Goal: Task Accomplishment & Management: Complete application form

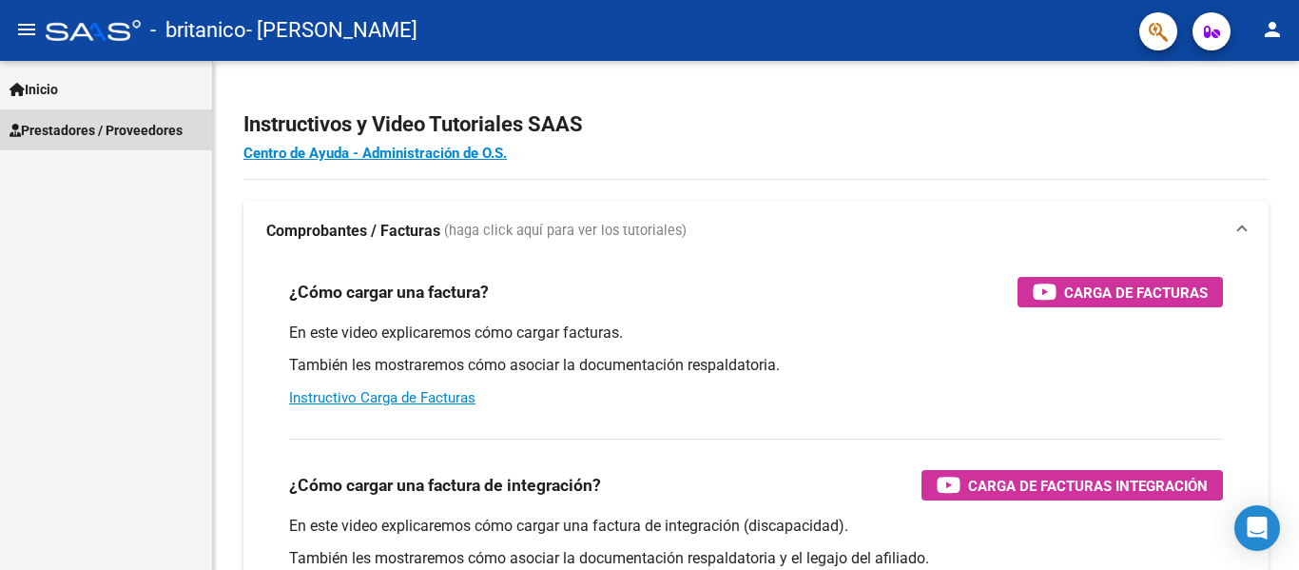
click at [103, 118] on link "Prestadores / Proveedores" at bounding box center [106, 129] width 212 height 41
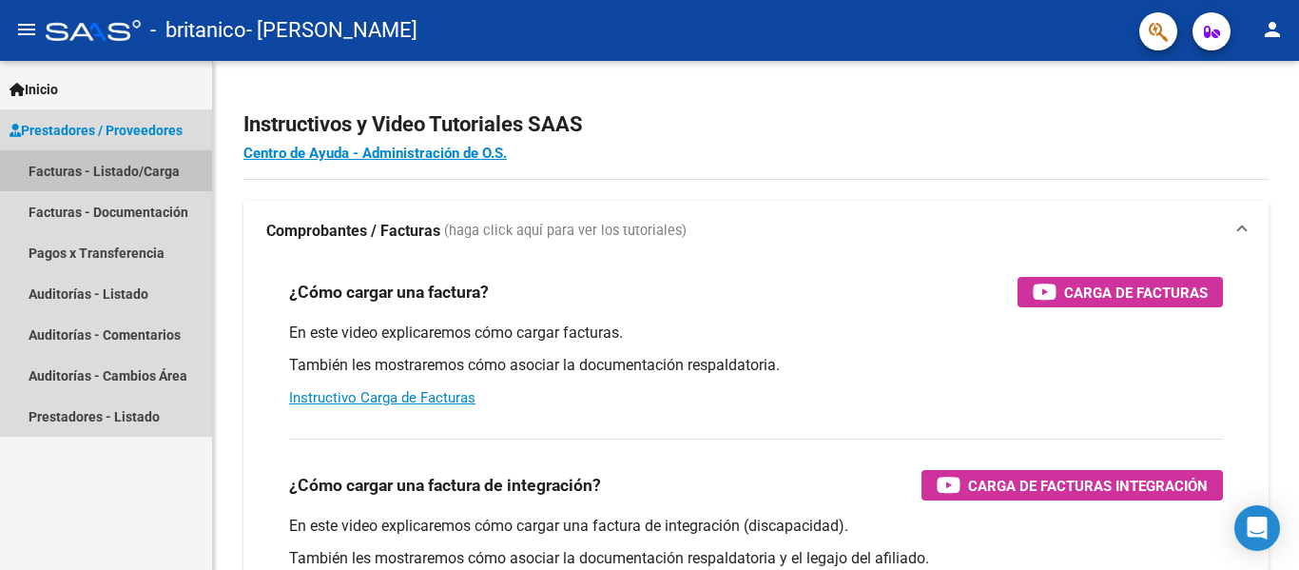
click at [123, 162] on link "Facturas - Listado/Carga" at bounding box center [106, 170] width 212 height 41
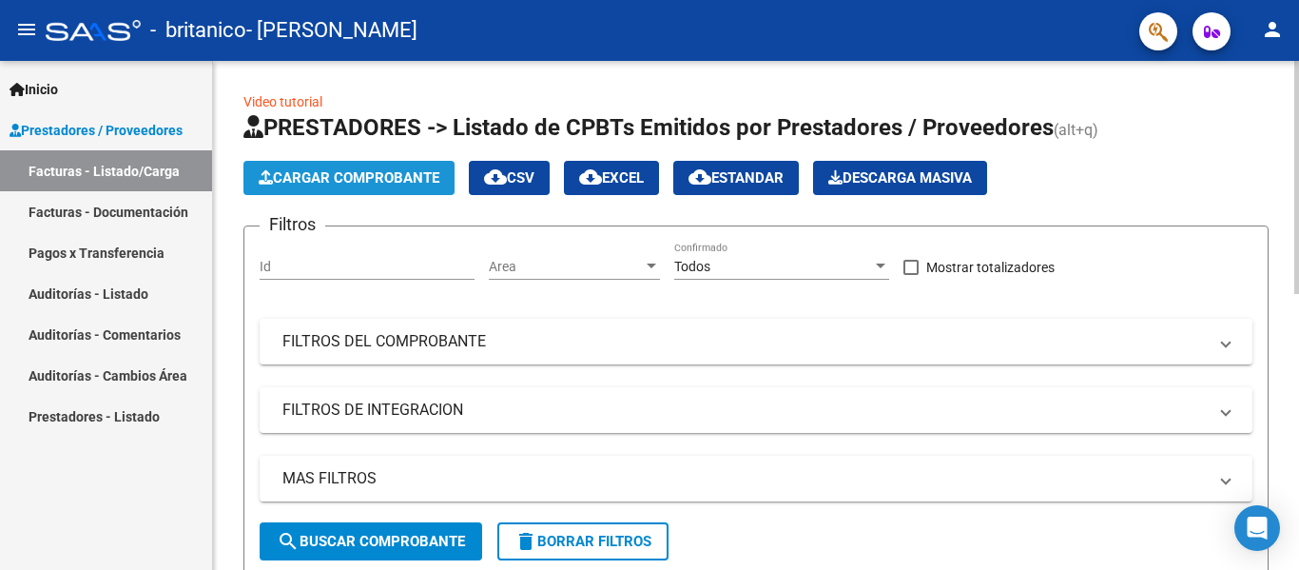
click at [359, 182] on span "Cargar Comprobante" at bounding box center [349, 177] width 181 height 17
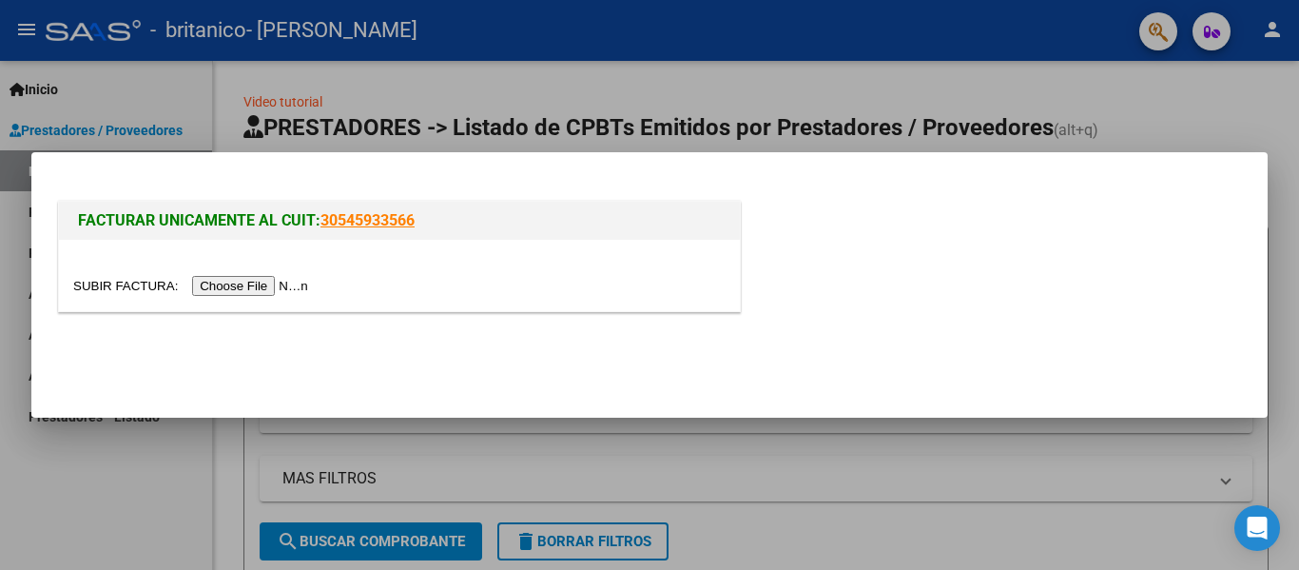
click at [297, 288] on input "file" at bounding box center [193, 286] width 241 height 20
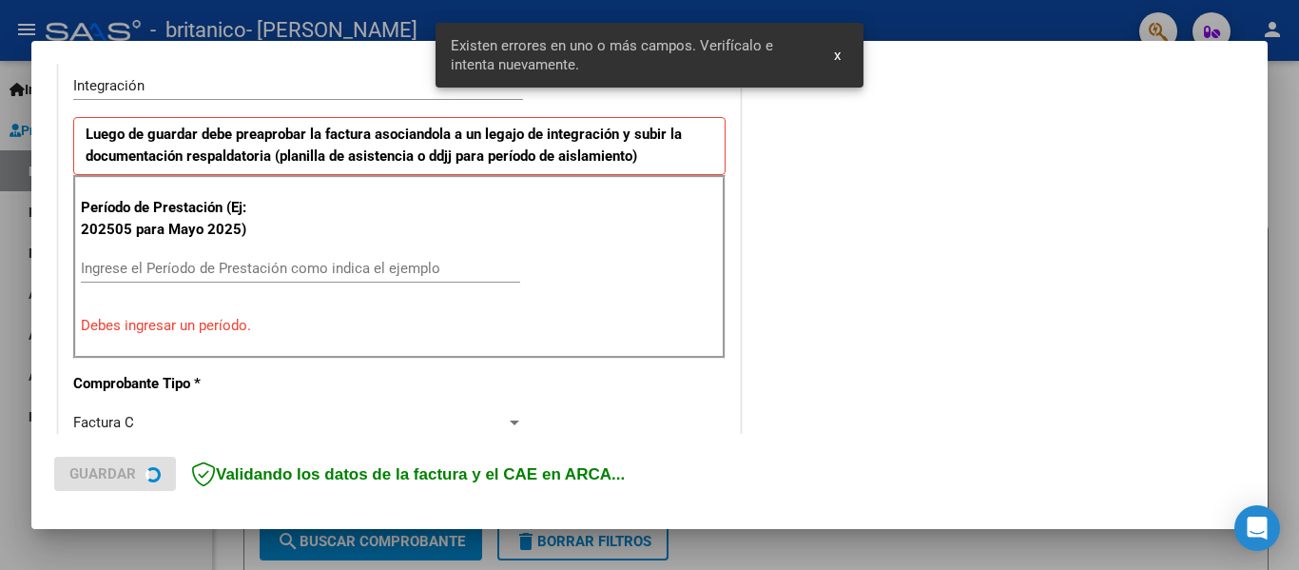
scroll to position [476, 0]
drag, startPoint x: 294, startPoint y: 279, endPoint x: 300, endPoint y: 264, distance: 15.7
click at [299, 266] on div "Ingrese el Período de Prestación como indica el ejemplo" at bounding box center [300, 269] width 439 height 29
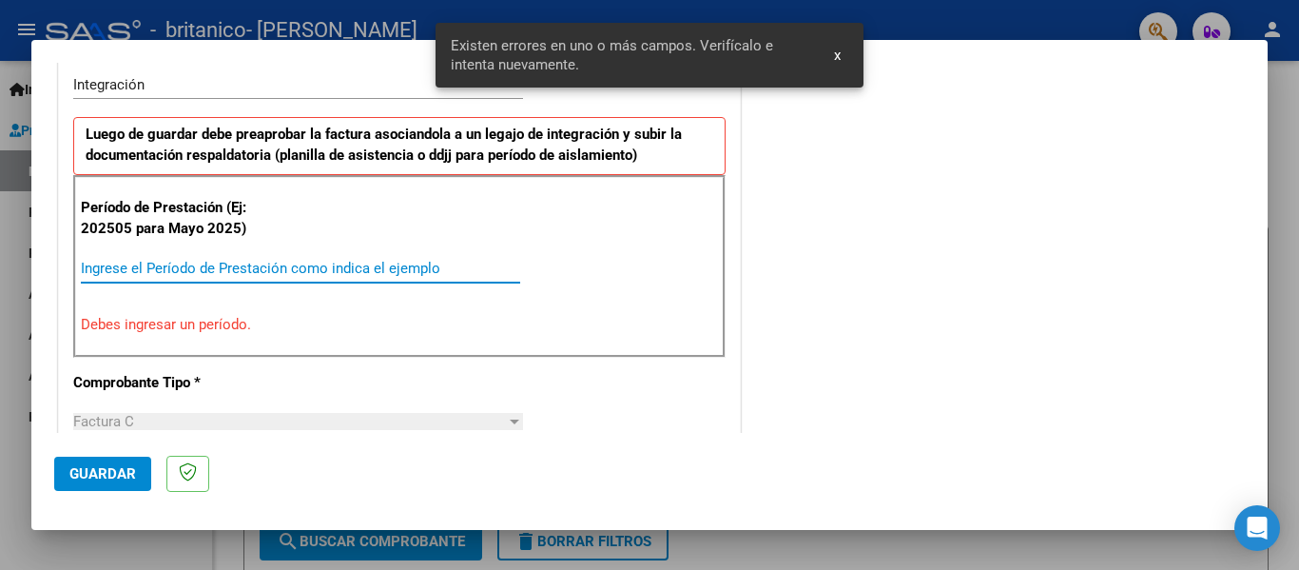
click at [300, 264] on input "Ingrese el Período de Prestación como indica el ejemplo" at bounding box center [300, 268] width 439 height 17
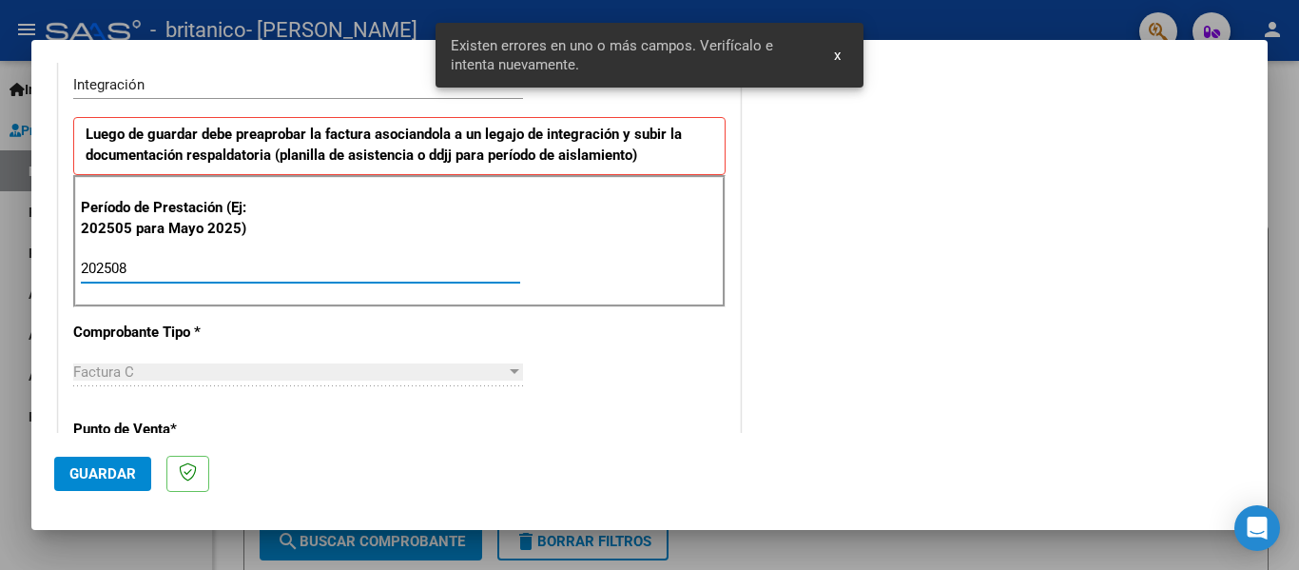
type input "202508"
click at [88, 471] on span "Guardar" at bounding box center [102, 473] width 67 height 17
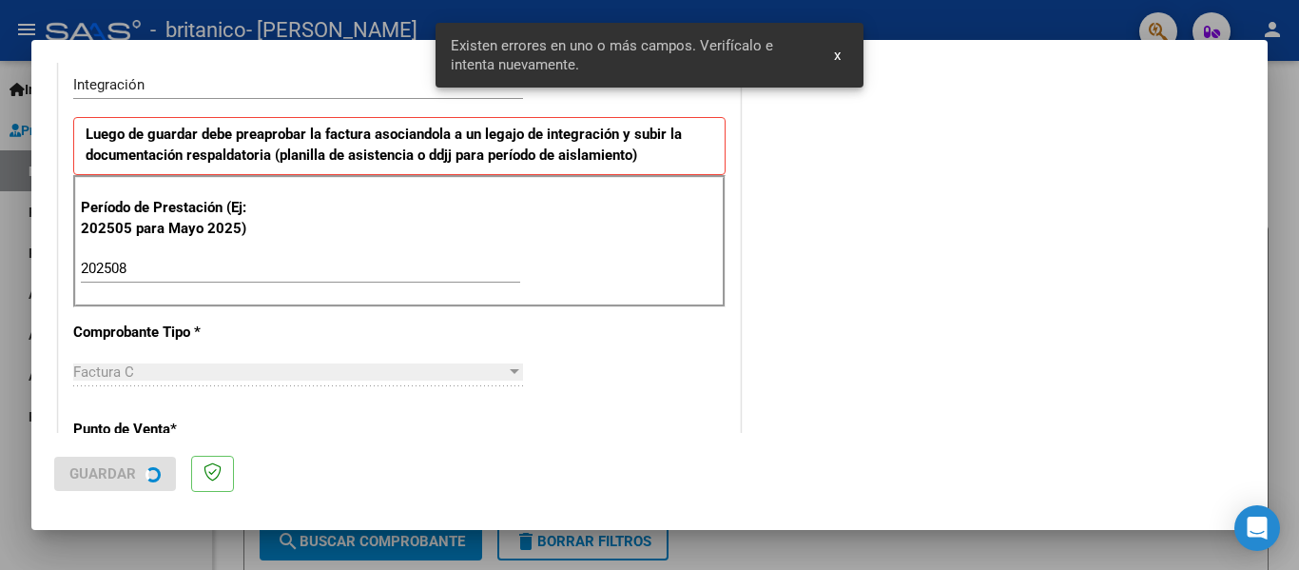
scroll to position [0, 0]
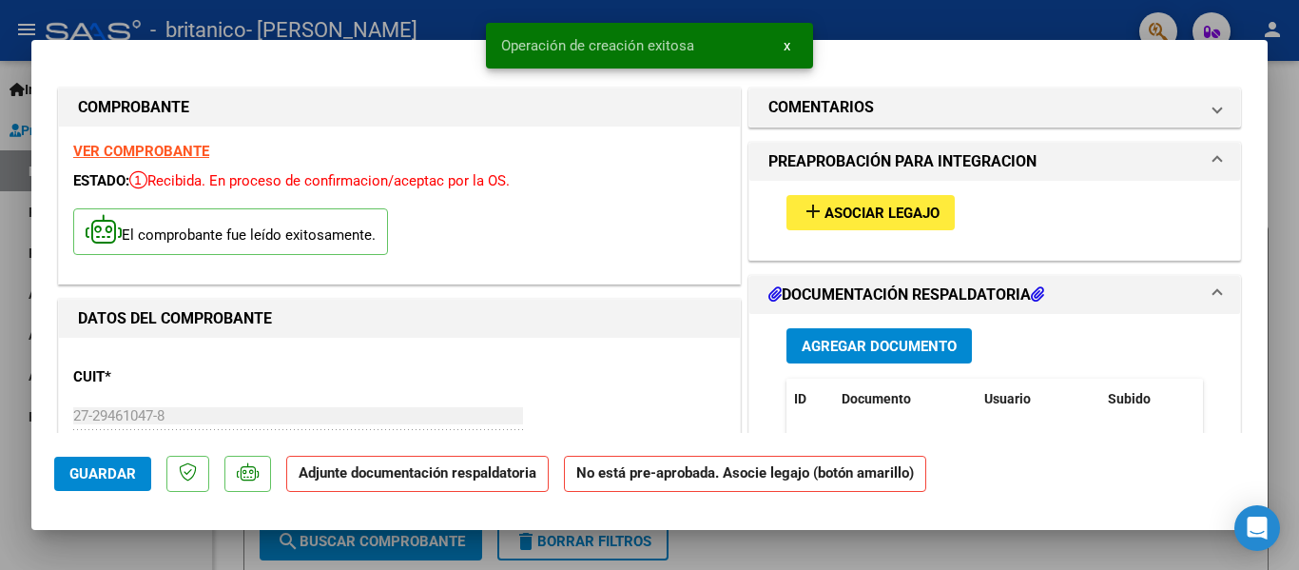
click at [824, 231] on div "add Asociar Legajo" at bounding box center [994, 213] width 445 height 64
click at [821, 222] on button "add Asociar Legajo" at bounding box center [870, 212] width 168 height 35
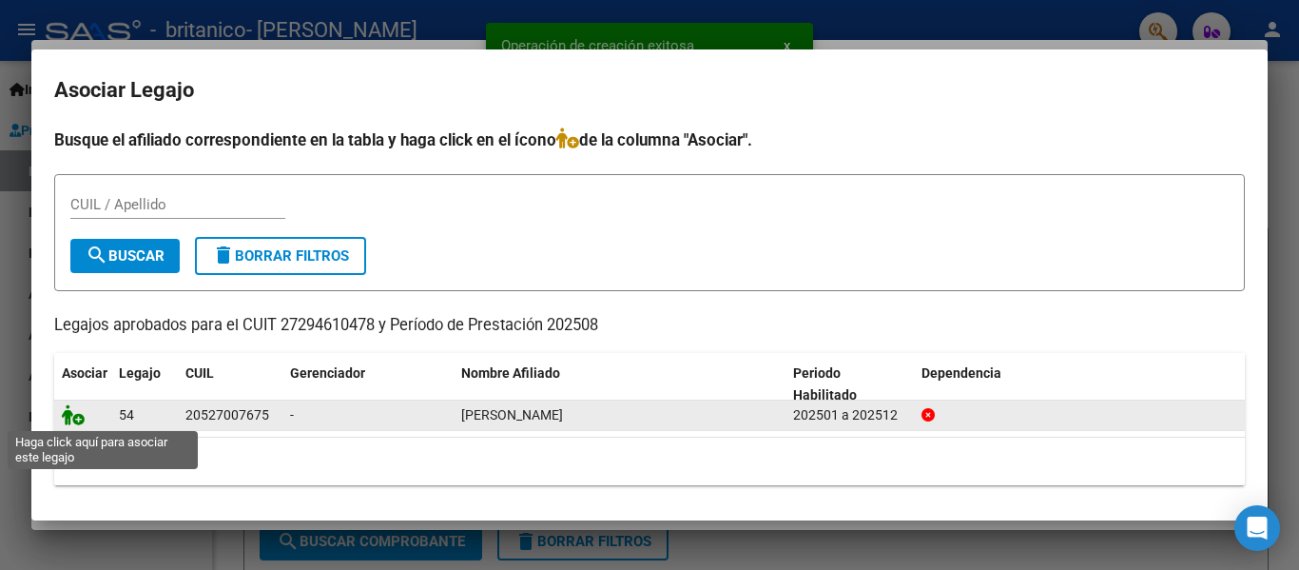
click at [71, 415] on icon at bounding box center [73, 414] width 23 height 21
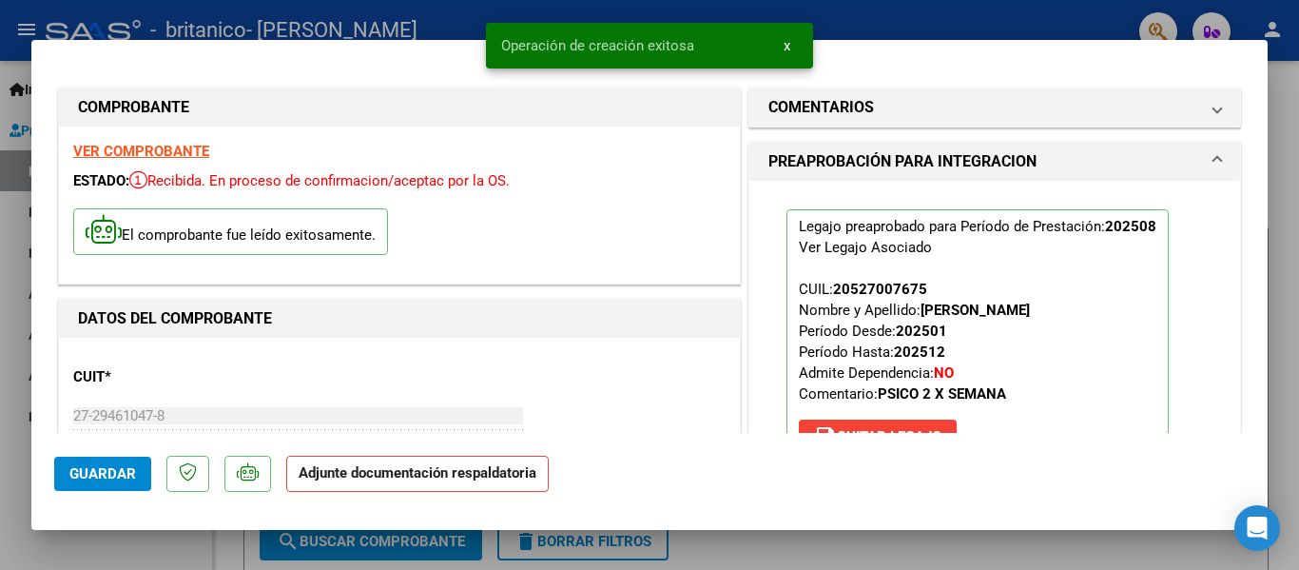
scroll to position [285, 0]
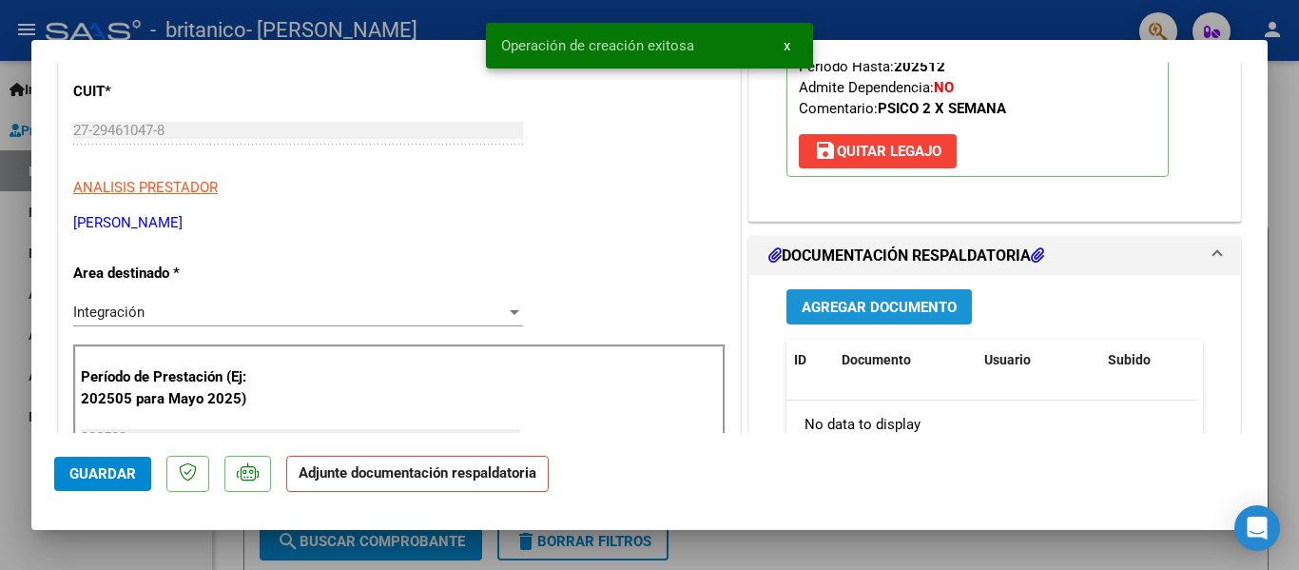
click at [931, 305] on span "Agregar Documento" at bounding box center [878, 307] width 155 height 17
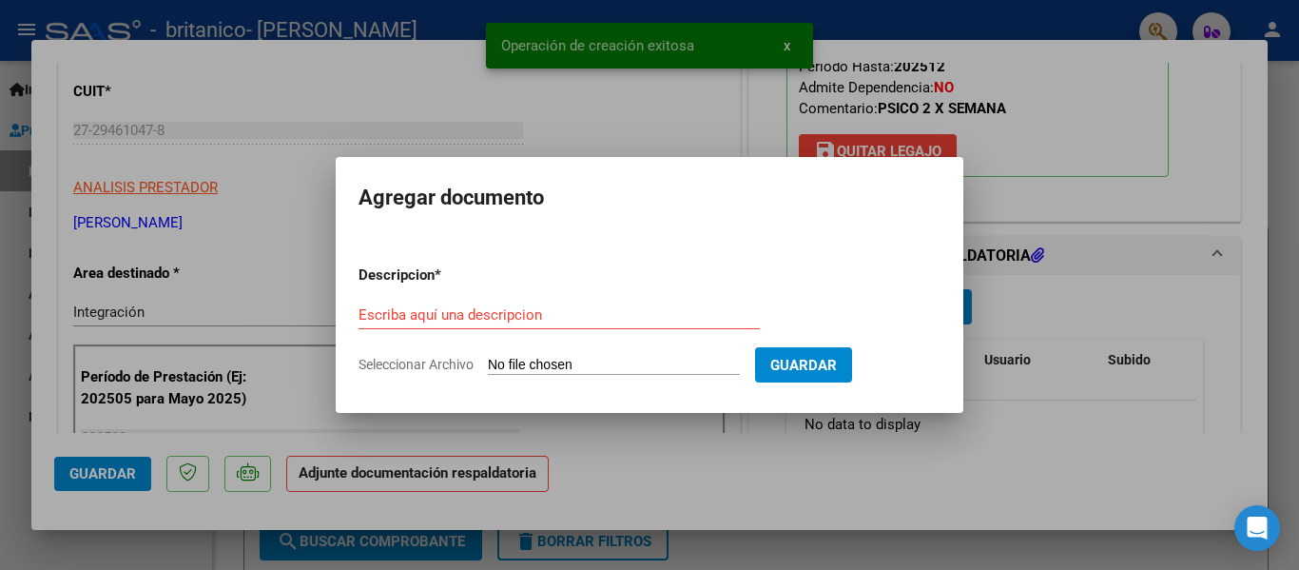
click at [674, 348] on form "Descripcion * Escriba aquí una descripcion Seleccionar Archivo Guardar" at bounding box center [649, 319] width 582 height 139
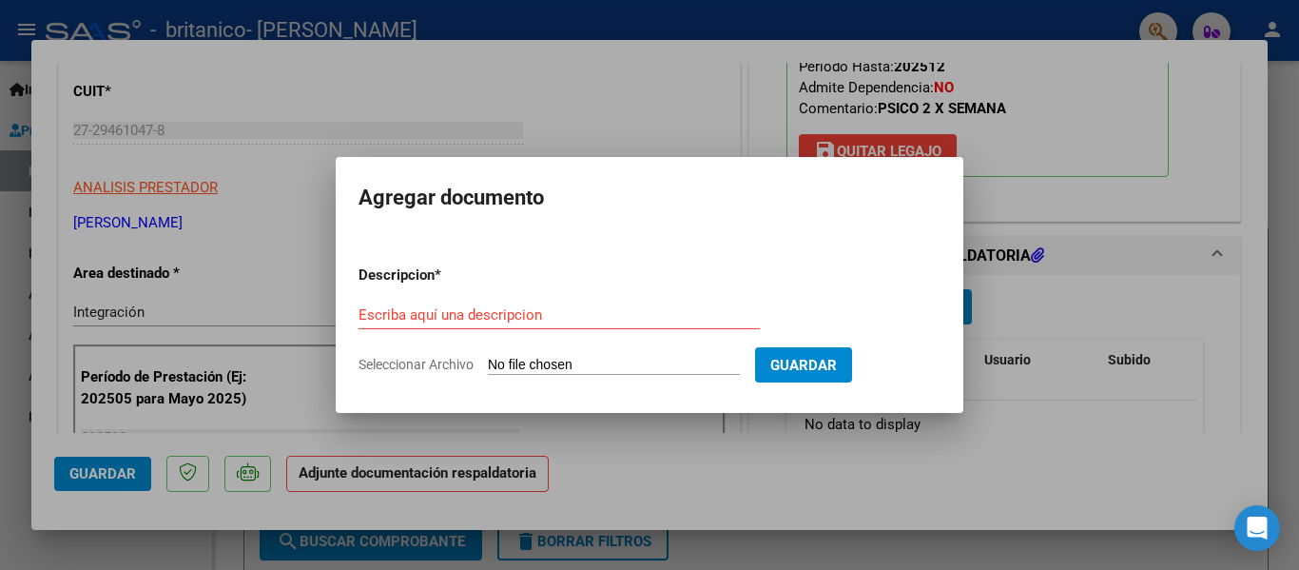
click at [582, 362] on input "Seleccionar Archivo" at bounding box center [614, 366] width 252 height 18
type input "C:\fakepath\PLANILLA AGOSTO PSICOLOGIA - [PERSON_NAME].pdf"
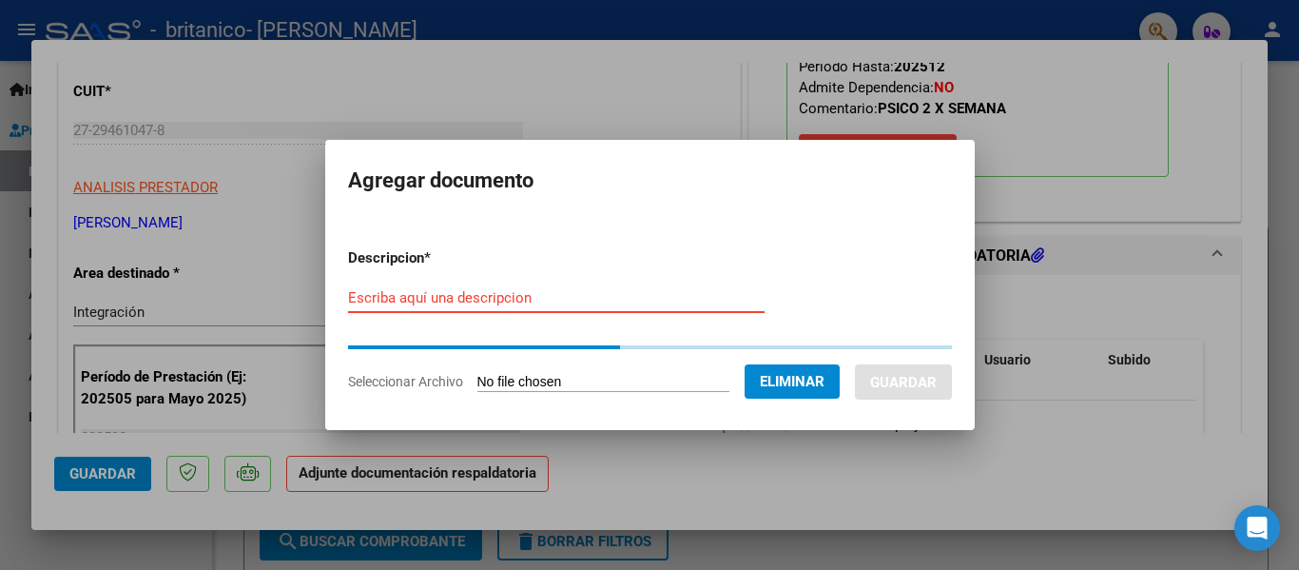
click at [568, 300] on input "Escriba aquí una descripcion" at bounding box center [556, 297] width 416 height 17
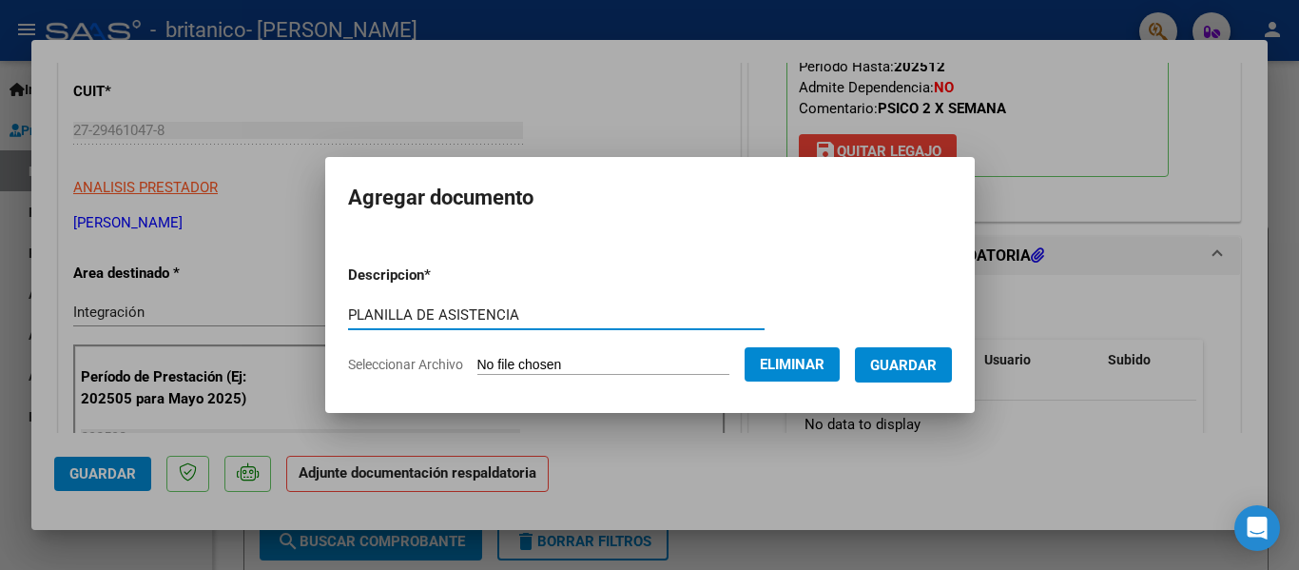
type input "PLANILLA DE ASISTENCIA"
click at [895, 371] on span "Guardar" at bounding box center [903, 365] width 67 height 17
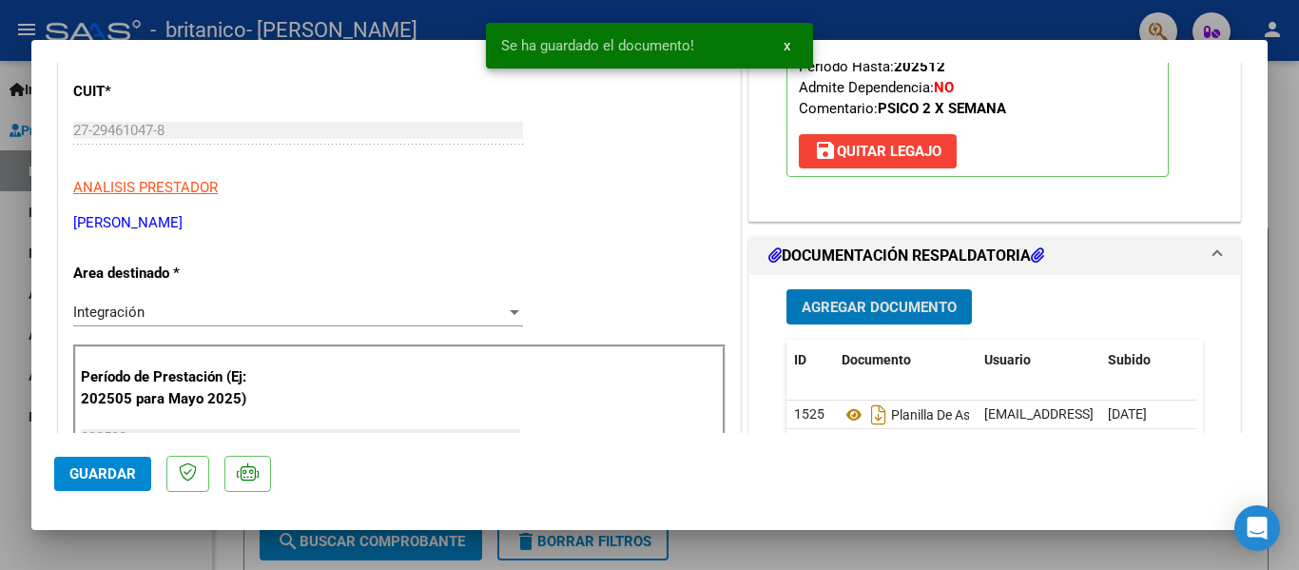
click at [92, 479] on span "Guardar" at bounding box center [102, 473] width 67 height 17
click at [132, 538] on div at bounding box center [649, 285] width 1299 height 570
type input "$ 0,00"
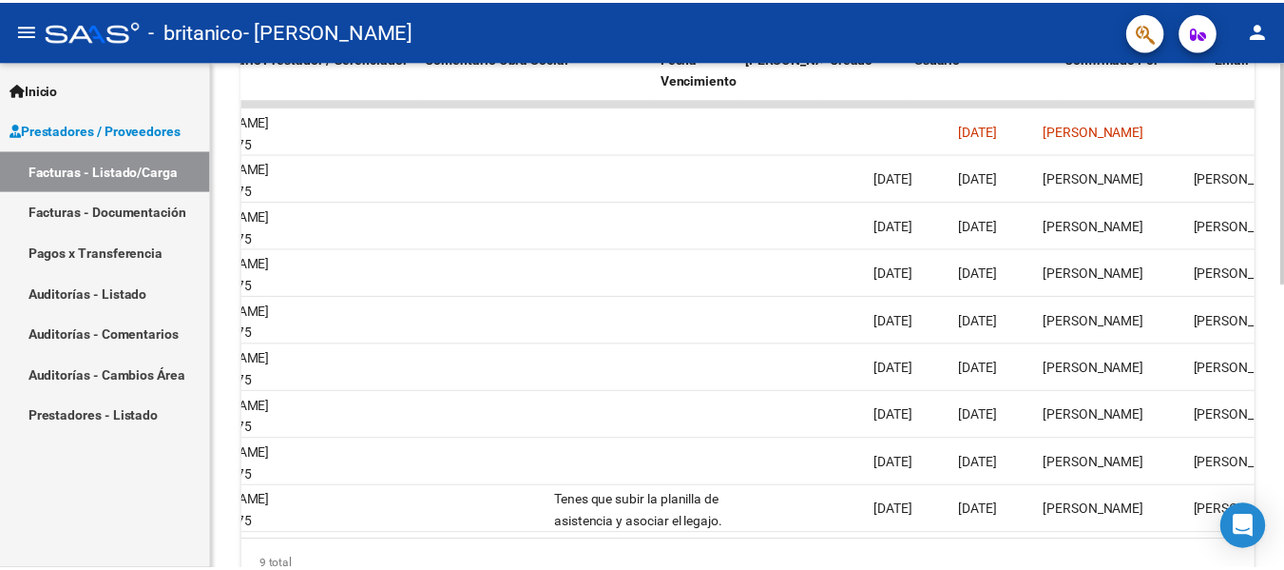
scroll to position [0, 2984]
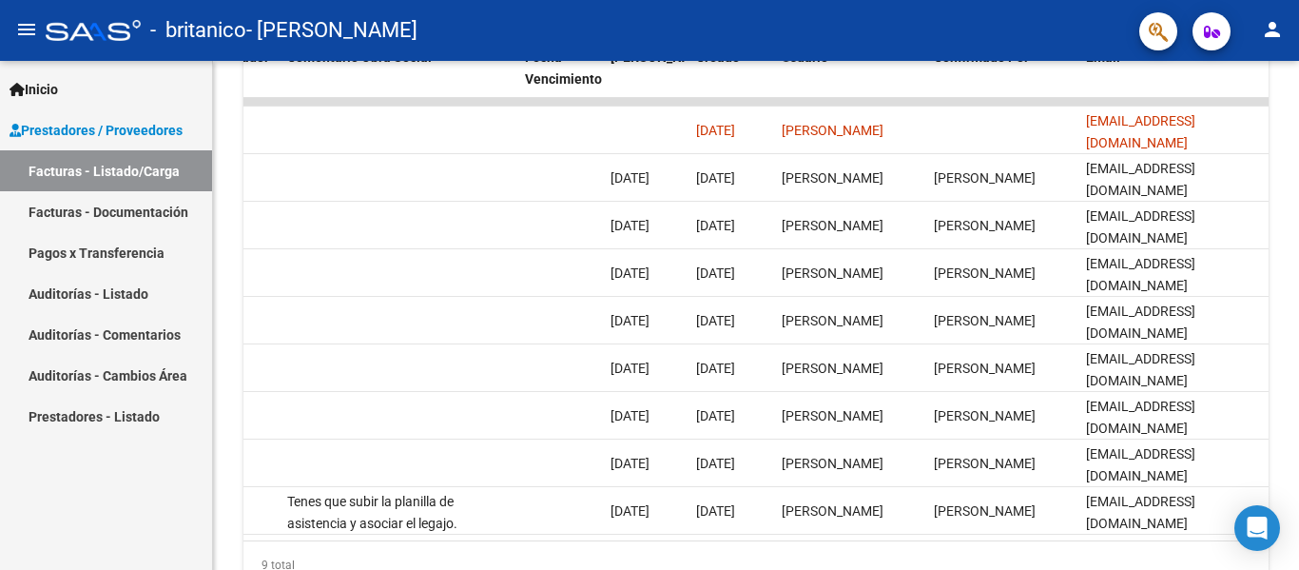
click at [1285, 25] on button "person" at bounding box center [1272, 30] width 38 height 38
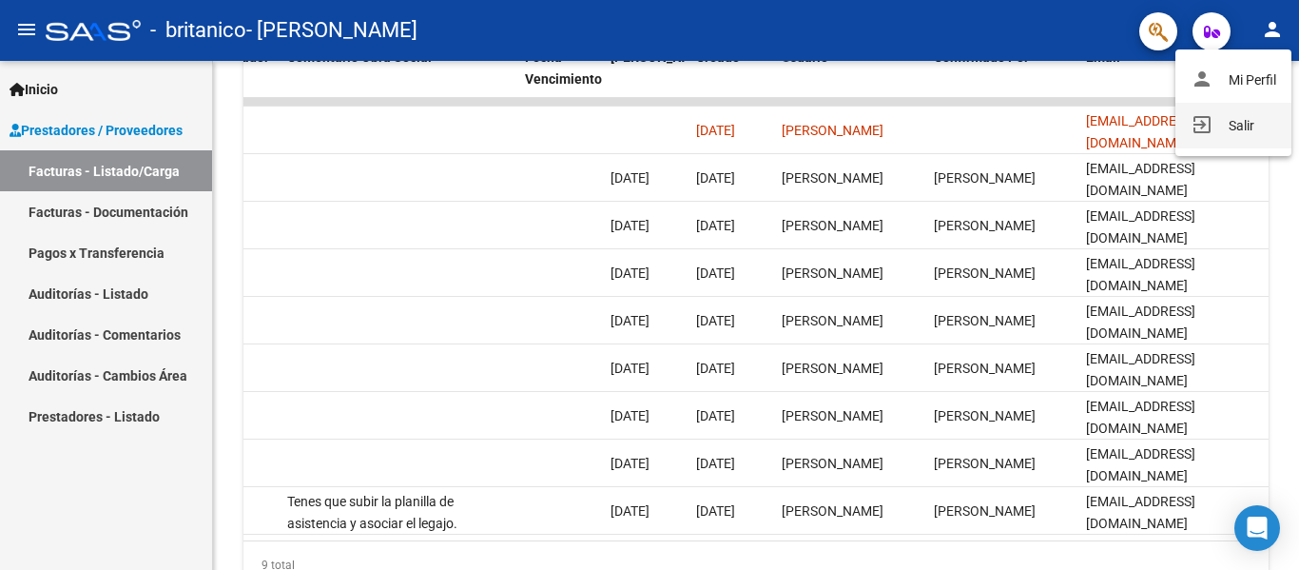
click at [1254, 113] on button "exit_to_app Salir" at bounding box center [1233, 126] width 116 height 46
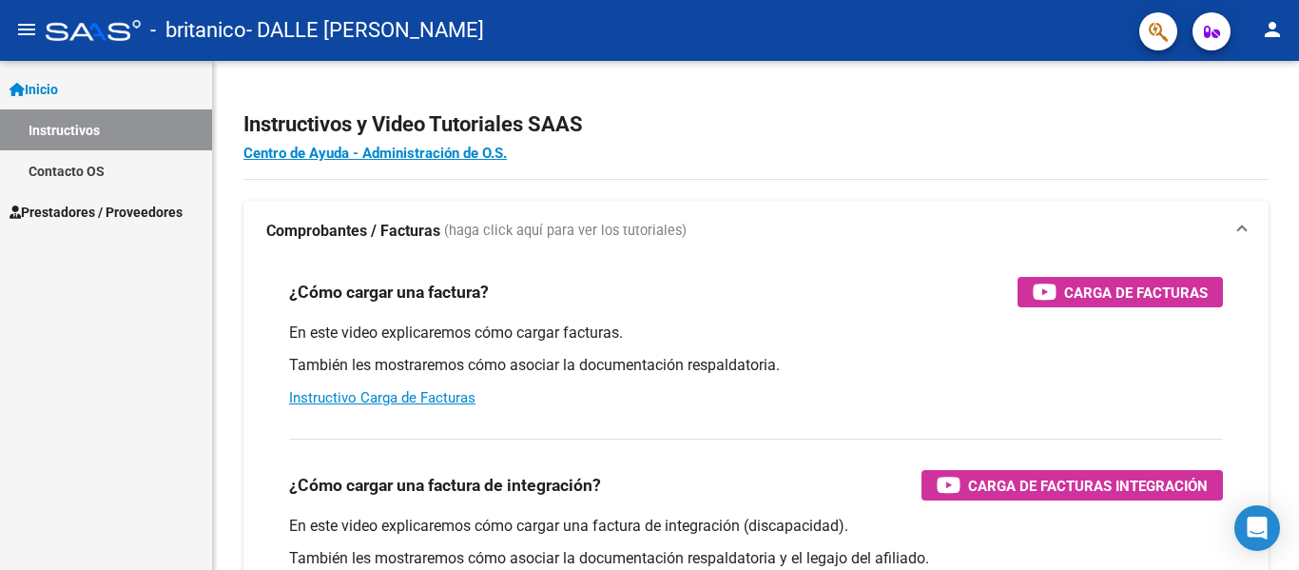
click at [121, 212] on span "Prestadores / Proveedores" at bounding box center [96, 212] width 173 height 21
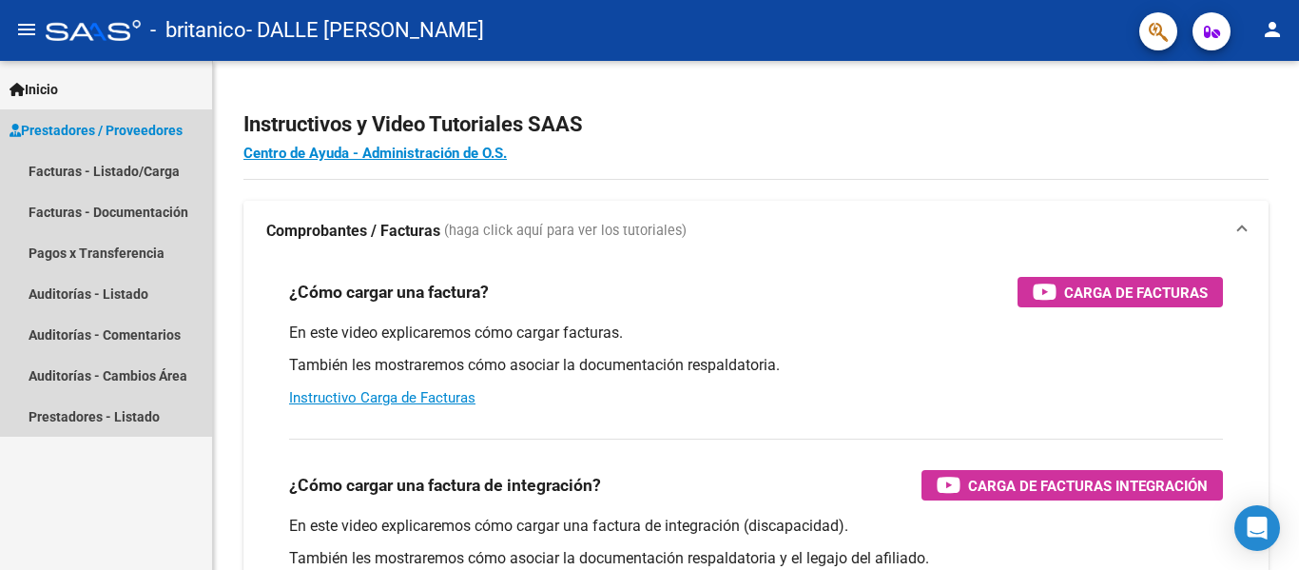
click at [169, 127] on span "Prestadores / Proveedores" at bounding box center [96, 130] width 173 height 21
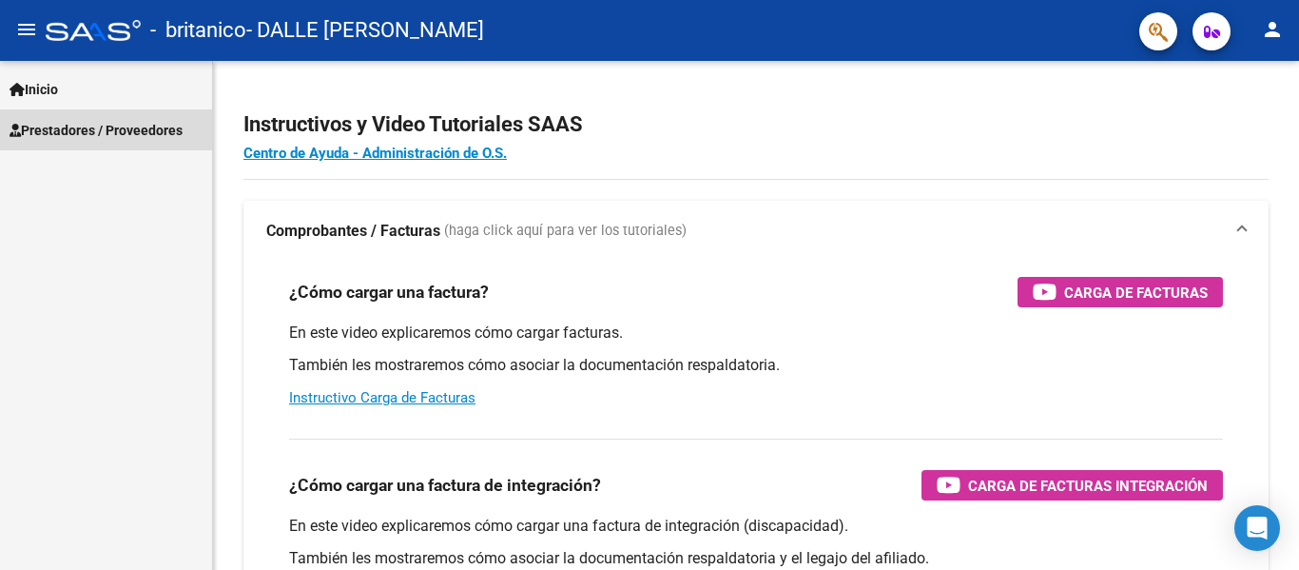
drag, startPoint x: 166, startPoint y: 133, endPoint x: 148, endPoint y: 168, distance: 39.5
click at [166, 134] on span "Prestadores / Proveedores" at bounding box center [96, 130] width 173 height 21
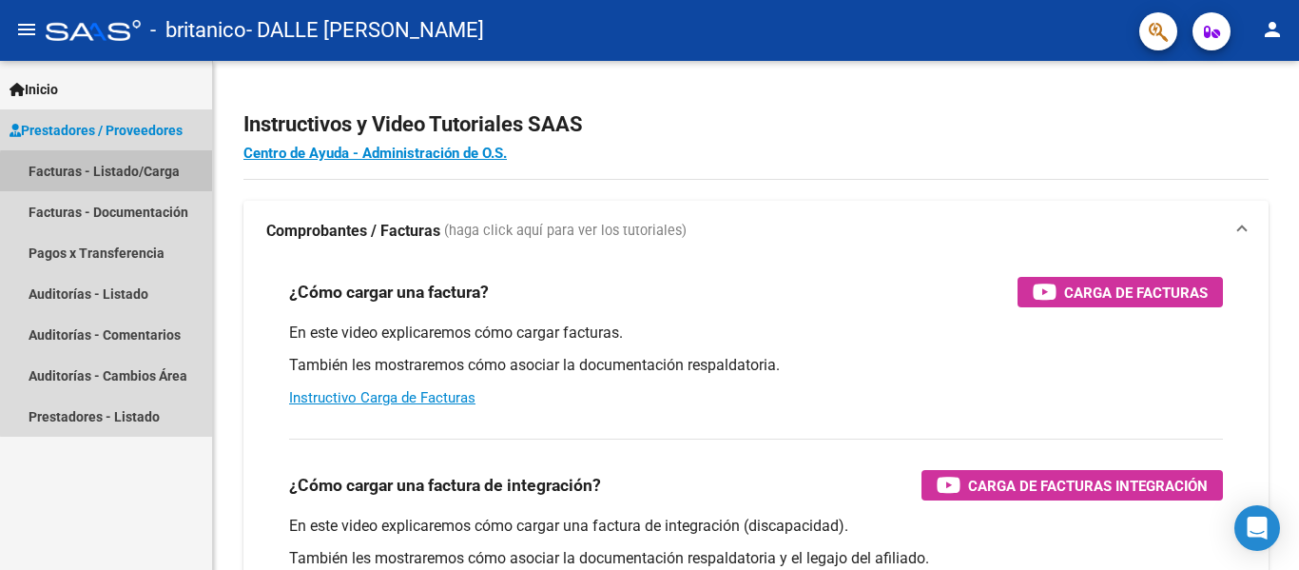
click at [143, 175] on link "Facturas - Listado/Carga" at bounding box center [106, 170] width 212 height 41
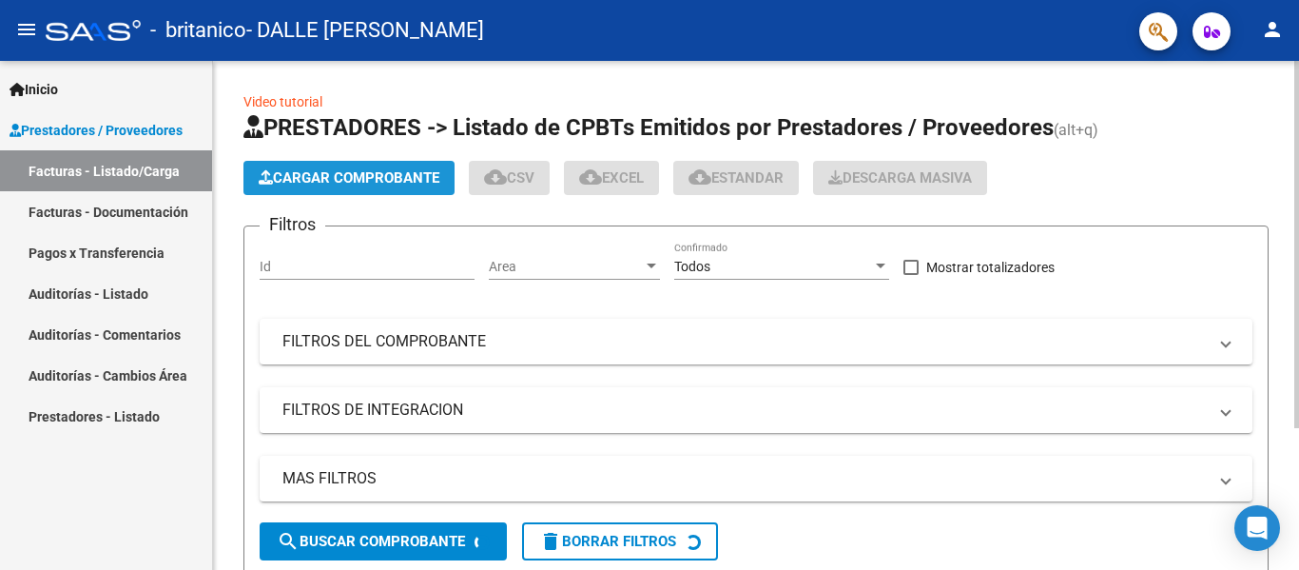
click at [390, 178] on span "Cargar Comprobante" at bounding box center [349, 177] width 181 height 17
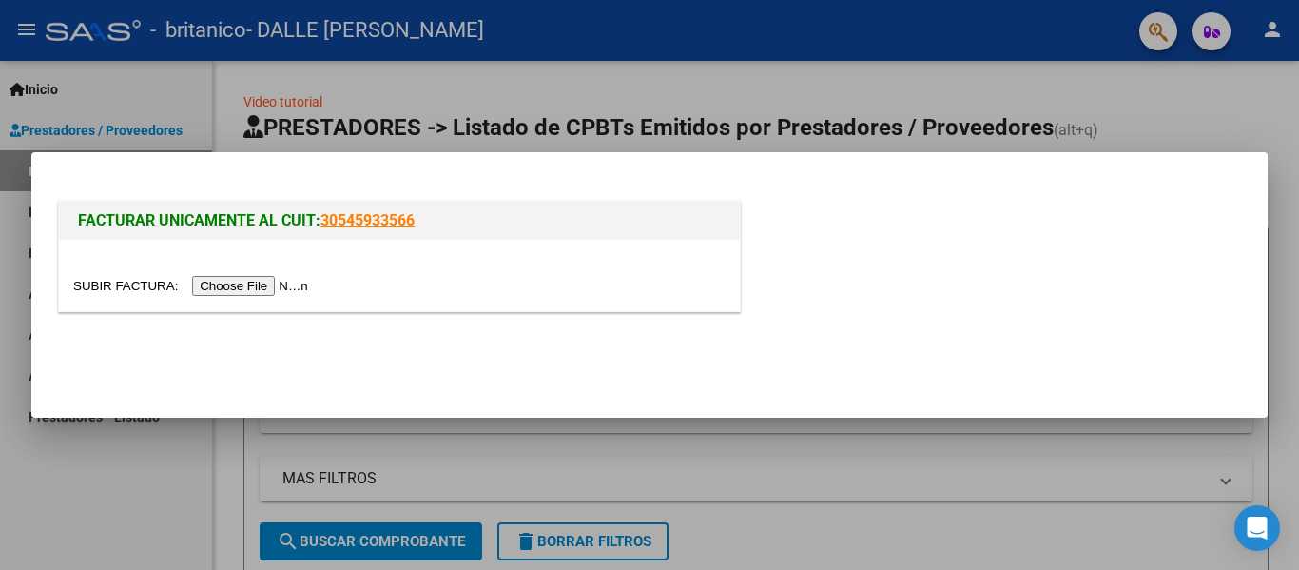
click at [296, 274] on div at bounding box center [399, 275] width 681 height 71
click at [293, 280] on input "file" at bounding box center [193, 286] width 241 height 20
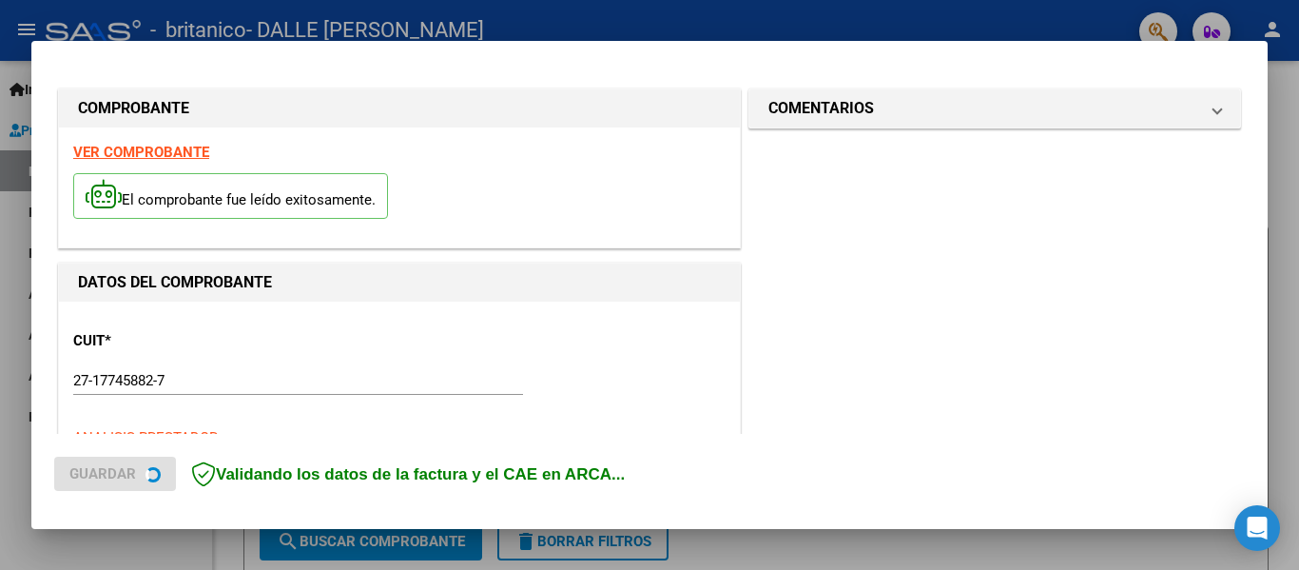
scroll to position [477, 0]
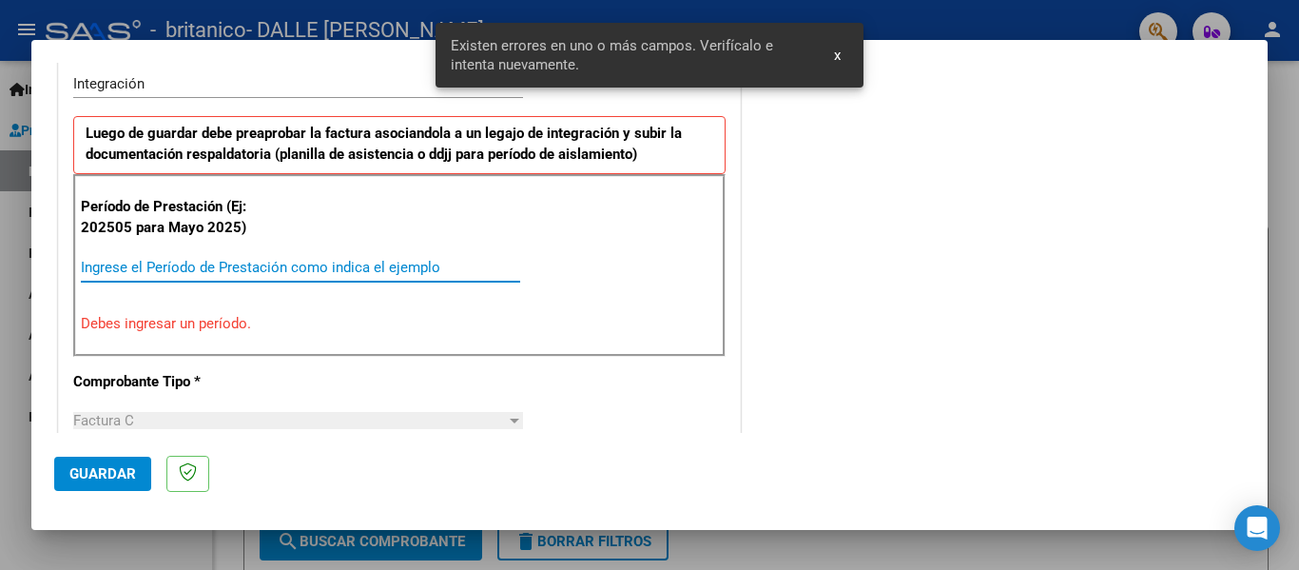
click at [339, 273] on input "Ingrese el Período de Prestación como indica el ejemplo" at bounding box center [300, 267] width 439 height 17
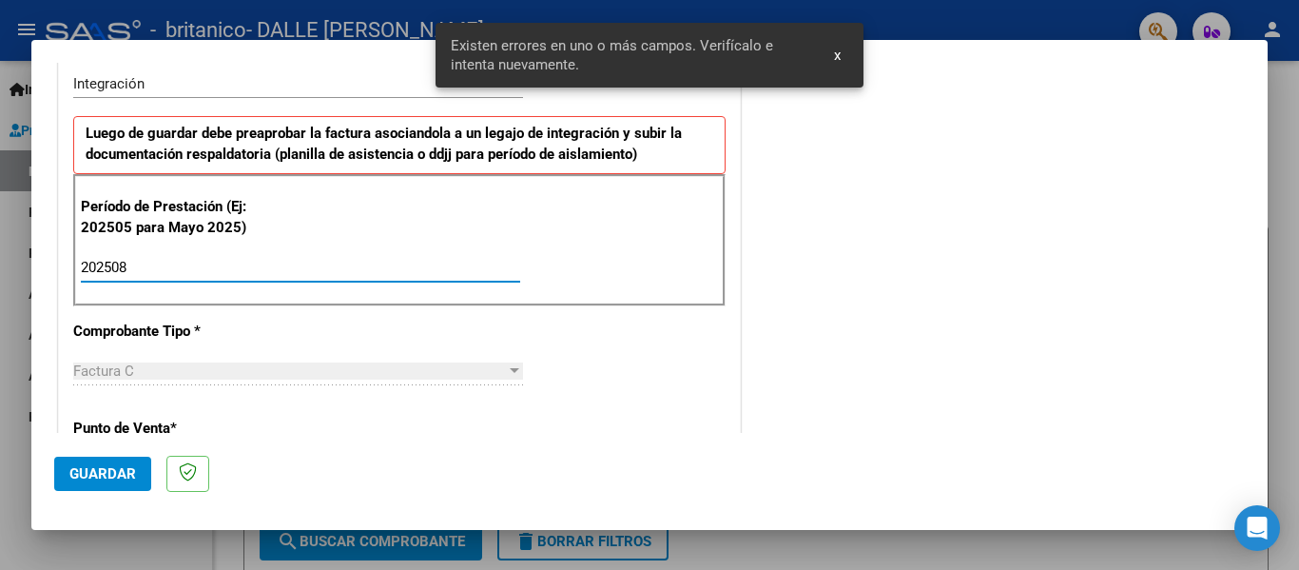
type input "202508"
click at [70, 466] on span "Guardar" at bounding box center [102, 473] width 67 height 17
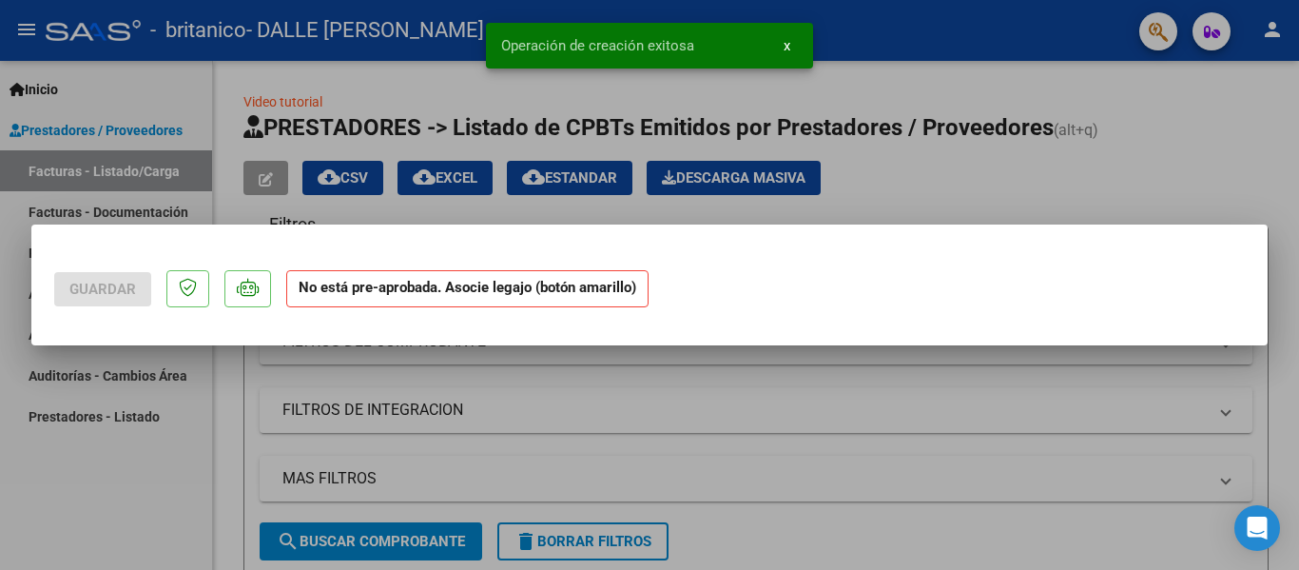
scroll to position [0, 0]
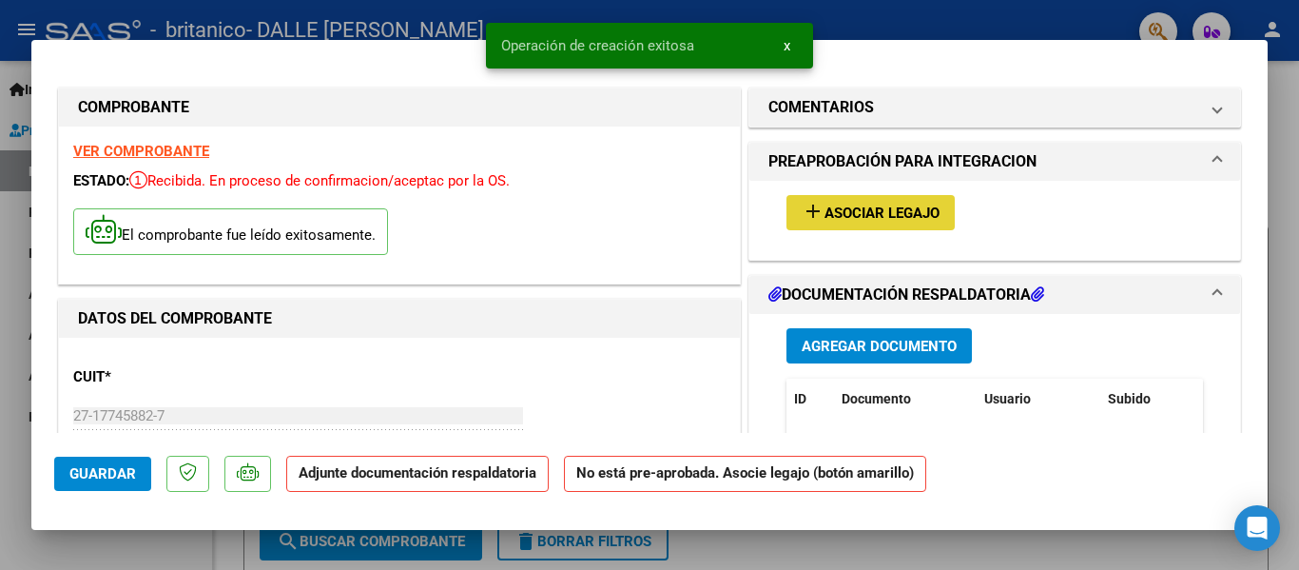
click at [871, 218] on span "Asociar Legajo" at bounding box center [881, 212] width 115 height 17
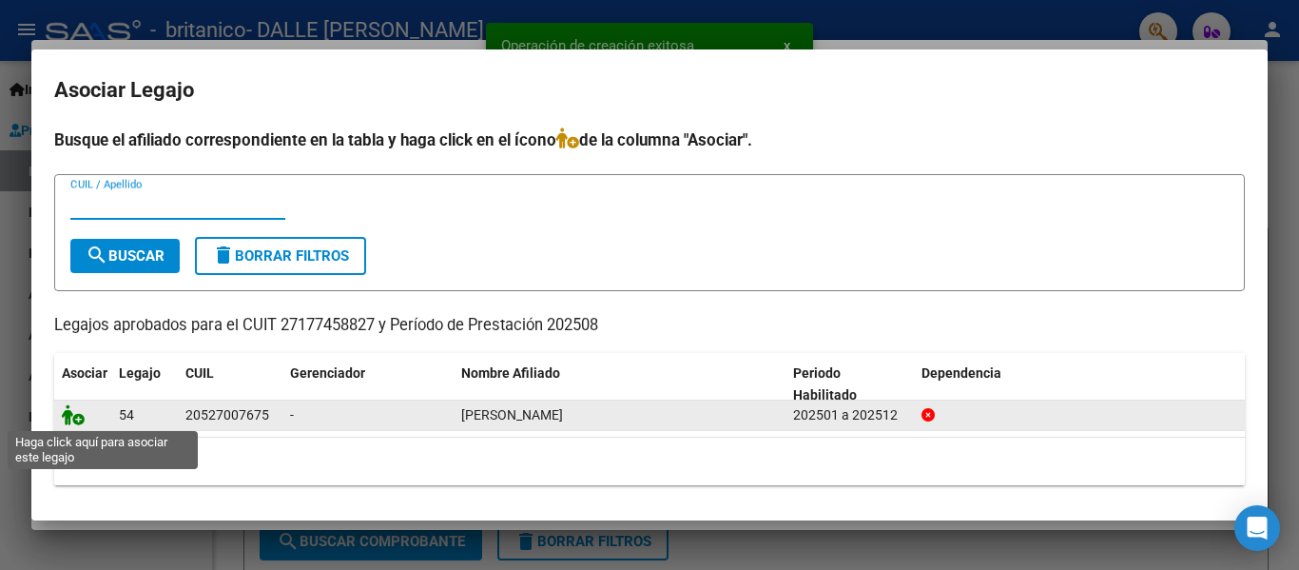
click at [62, 415] on icon at bounding box center [73, 414] width 23 height 21
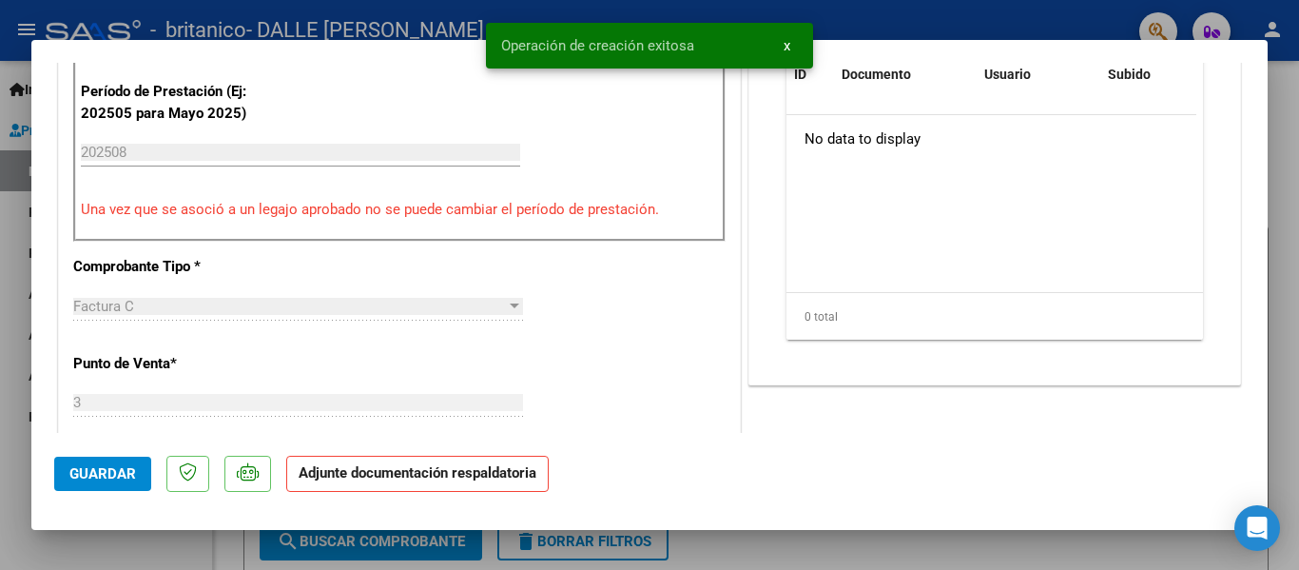
scroll to position [380, 0]
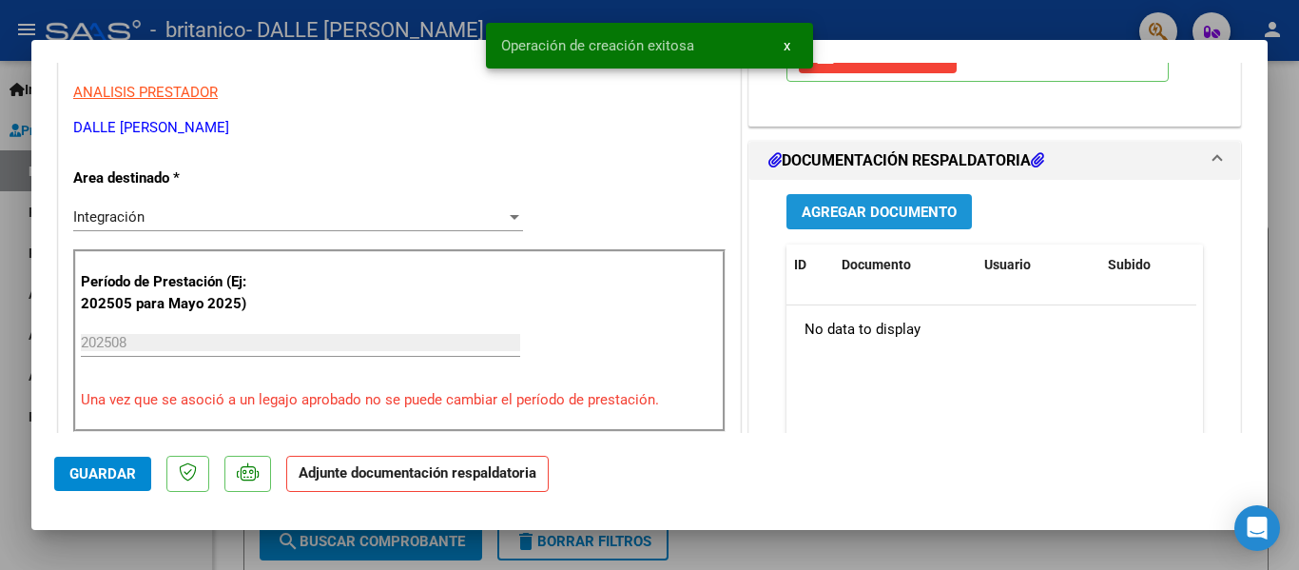
click at [881, 202] on button "Agregar Documento" at bounding box center [878, 211] width 185 height 35
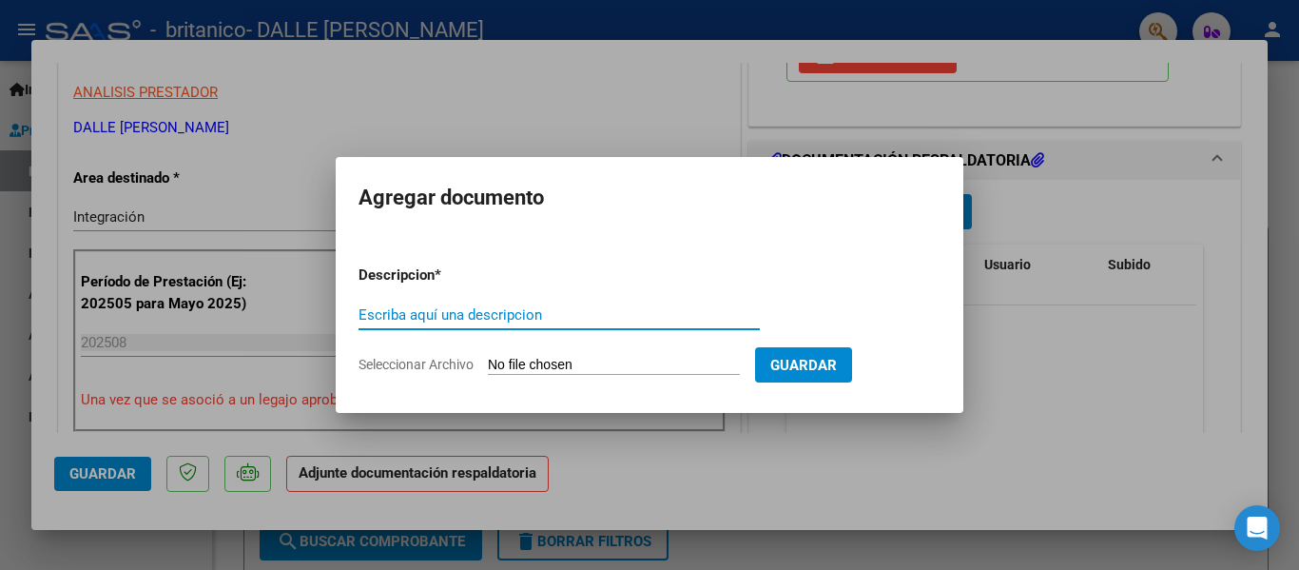
click at [704, 364] on input "Seleccionar Archivo" at bounding box center [614, 366] width 252 height 18
type input "C:\fakepath\PLANILLA AGOSTO PSICOPEDAGOGIA - SANCHEZ.pdf"
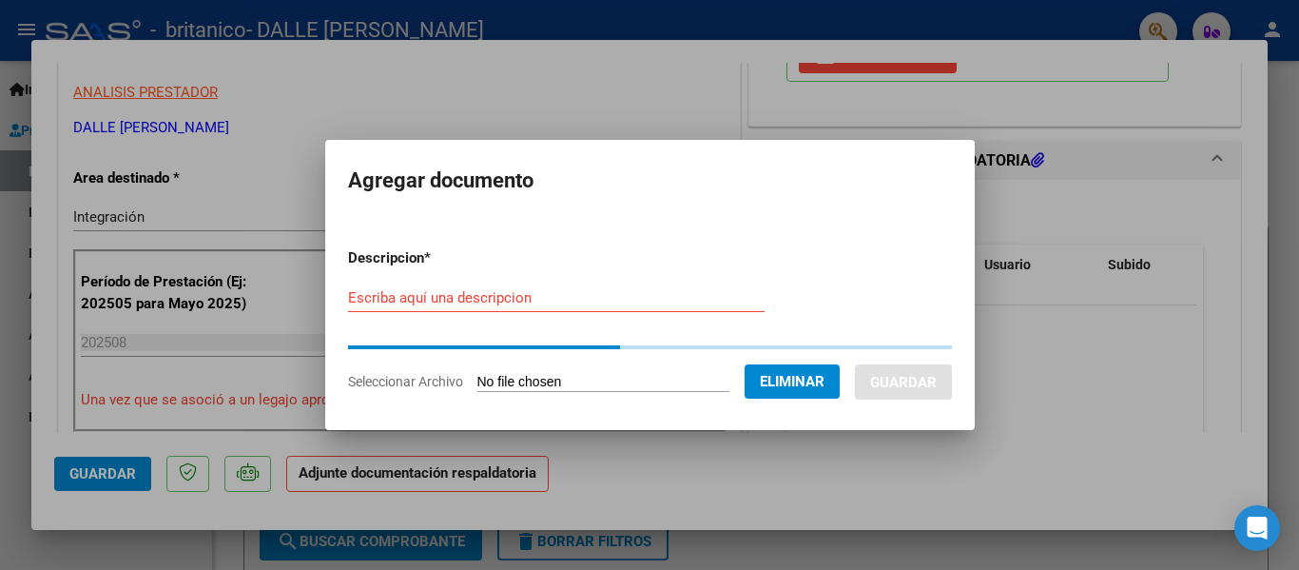
click at [668, 302] on input "Escriba aquí una descripcion" at bounding box center [556, 297] width 416 height 17
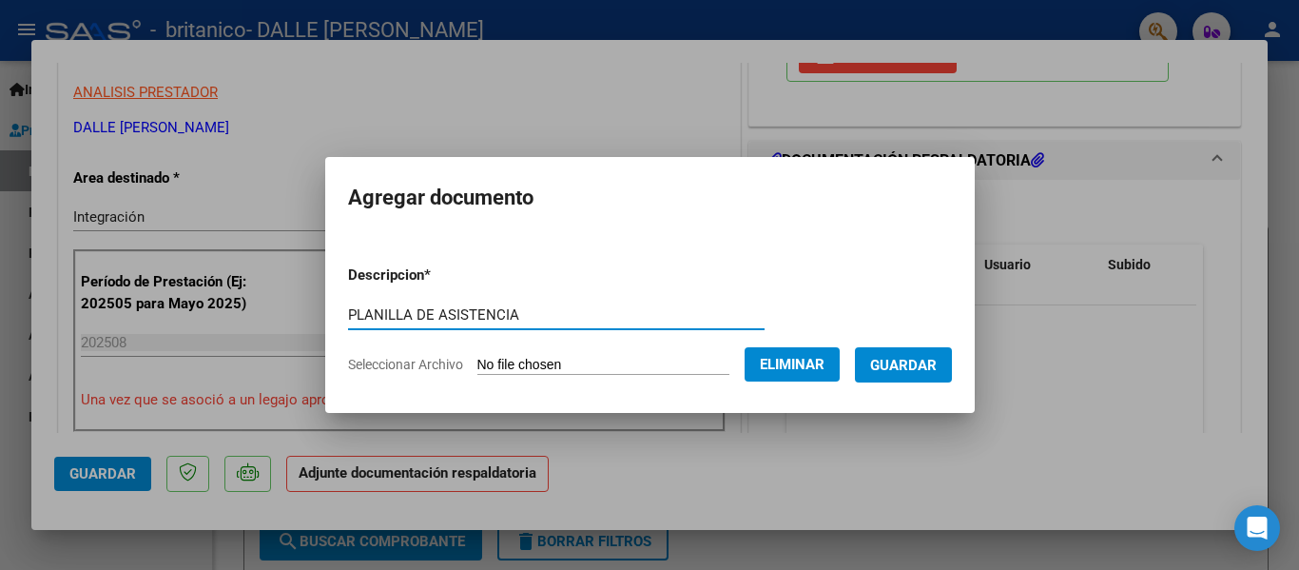
type input "PLANILLA DE ASISTENCIA"
drag, startPoint x: 970, startPoint y: 380, endPoint x: 951, endPoint y: 362, distance: 26.2
click at [966, 377] on mat-dialog-content "Descripcion * PLANILLA DE ASISTENCIA Escriba aquí una descripcion Seleccionar A…" at bounding box center [649, 312] width 649 height 154
click at [937, 362] on span "Guardar" at bounding box center [903, 365] width 67 height 17
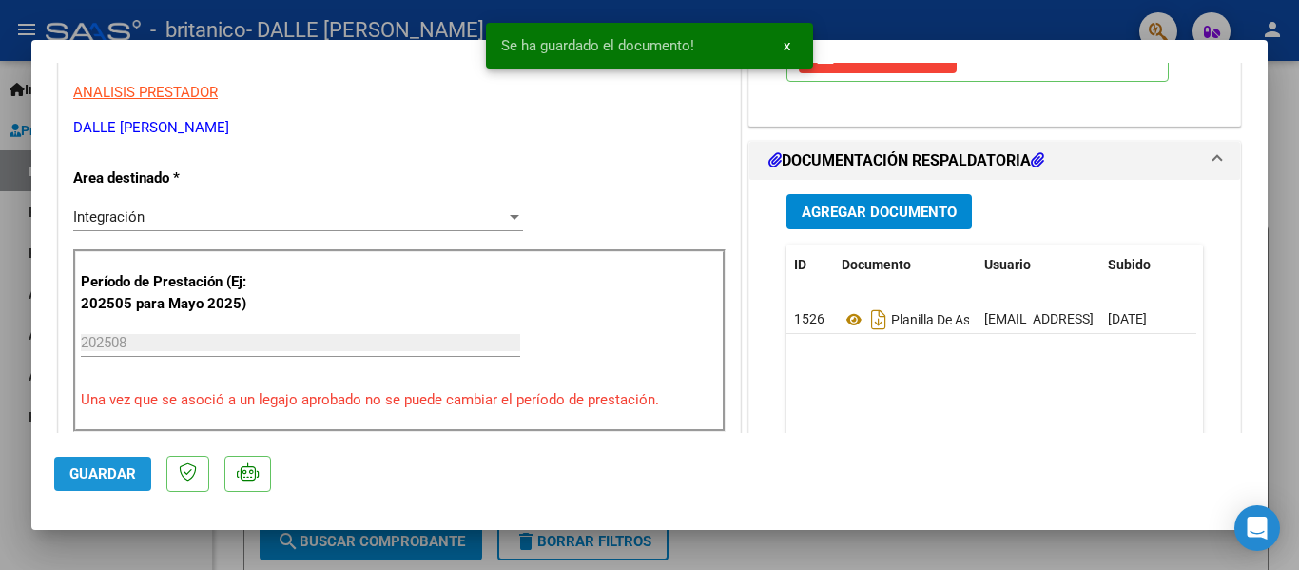
click at [119, 471] on span "Guardar" at bounding box center [102, 473] width 67 height 17
click at [112, 534] on div at bounding box center [649, 285] width 1299 height 570
type input "$ 0,00"
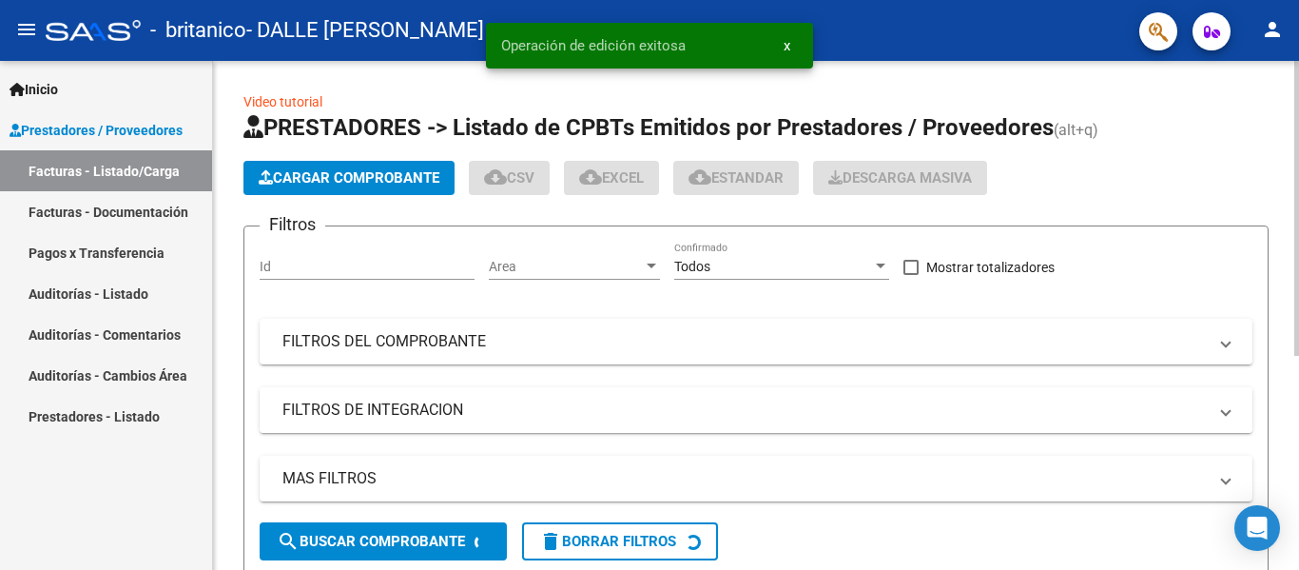
scroll to position [285, 0]
